Goal: Check status: Check status

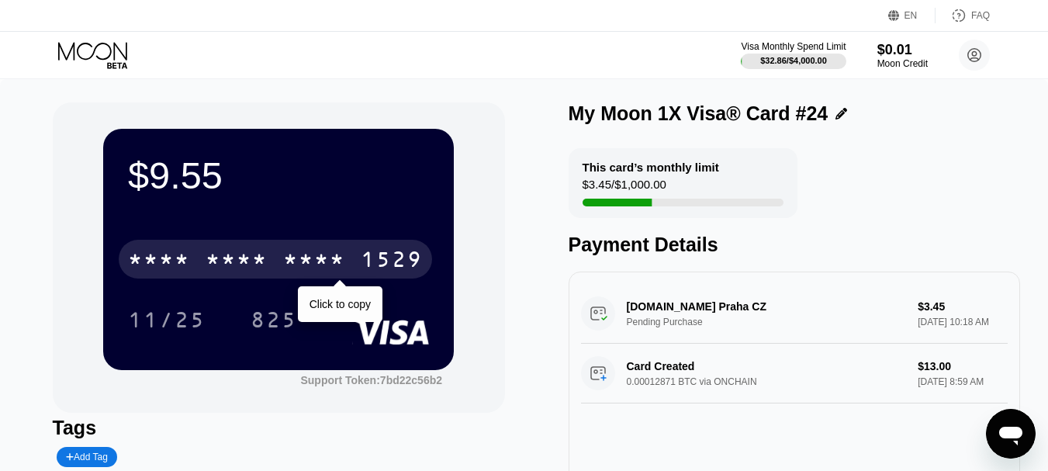
click at [246, 258] on div "* * * *" at bounding box center [237, 261] width 62 height 25
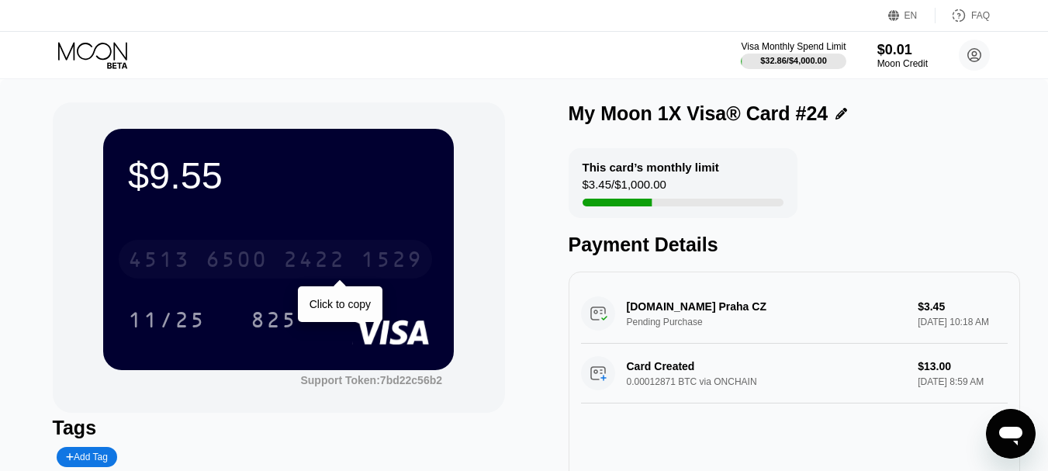
click at [286, 268] on div "2422" at bounding box center [314, 261] width 62 height 25
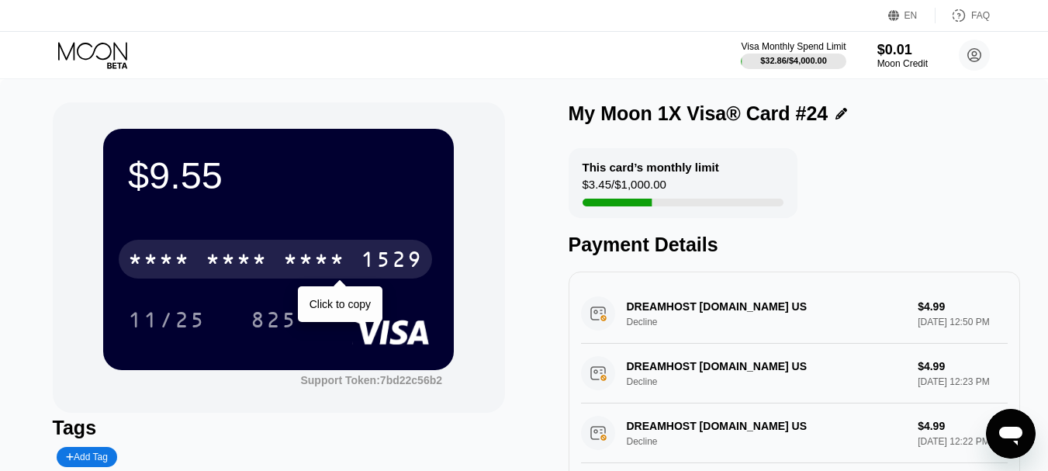
click at [290, 263] on div "* * * *" at bounding box center [314, 261] width 62 height 25
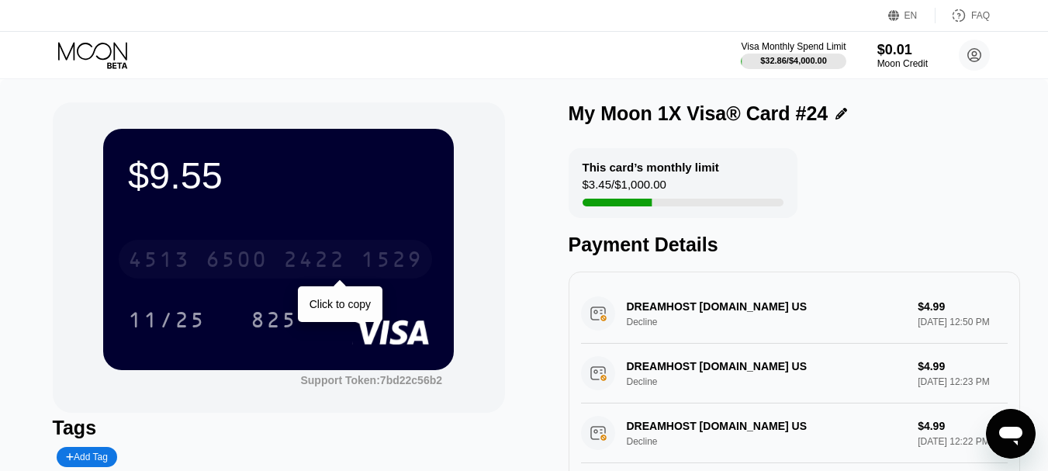
click at [313, 264] on div "2422" at bounding box center [314, 261] width 62 height 25
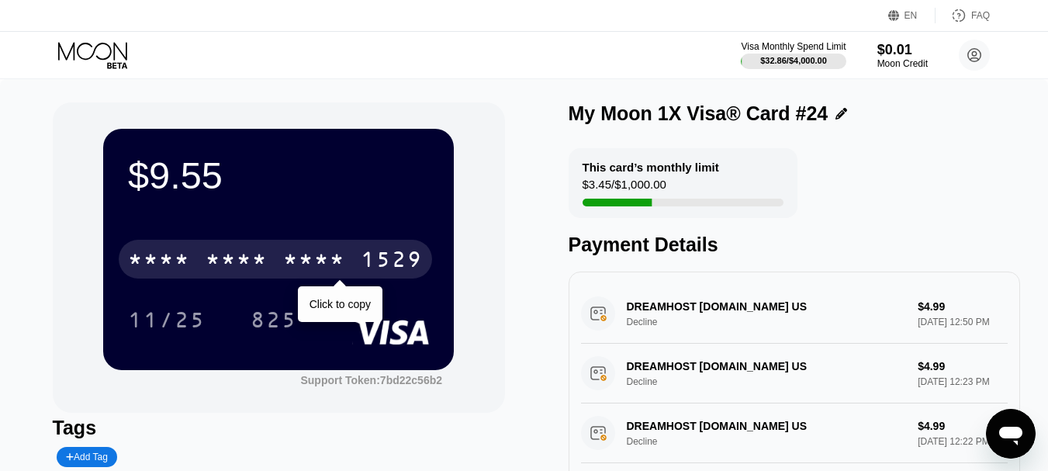
click at [199, 261] on div "* * * * * * * * * * * * 1529" at bounding box center [275, 259] width 313 height 39
click at [263, 256] on div "6500" at bounding box center [237, 261] width 62 height 25
